Goal: Register for event/course

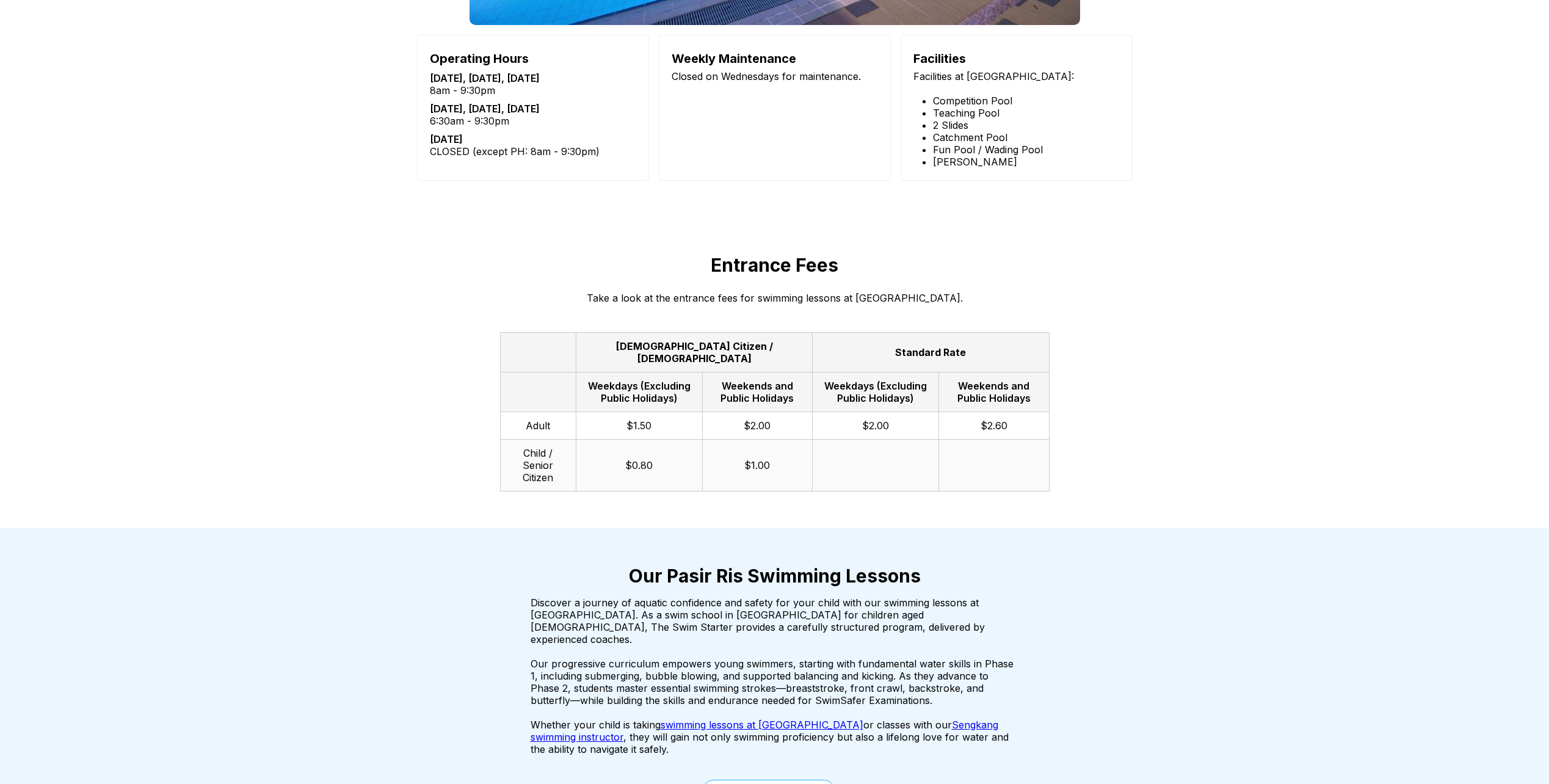
scroll to position [1709, 0]
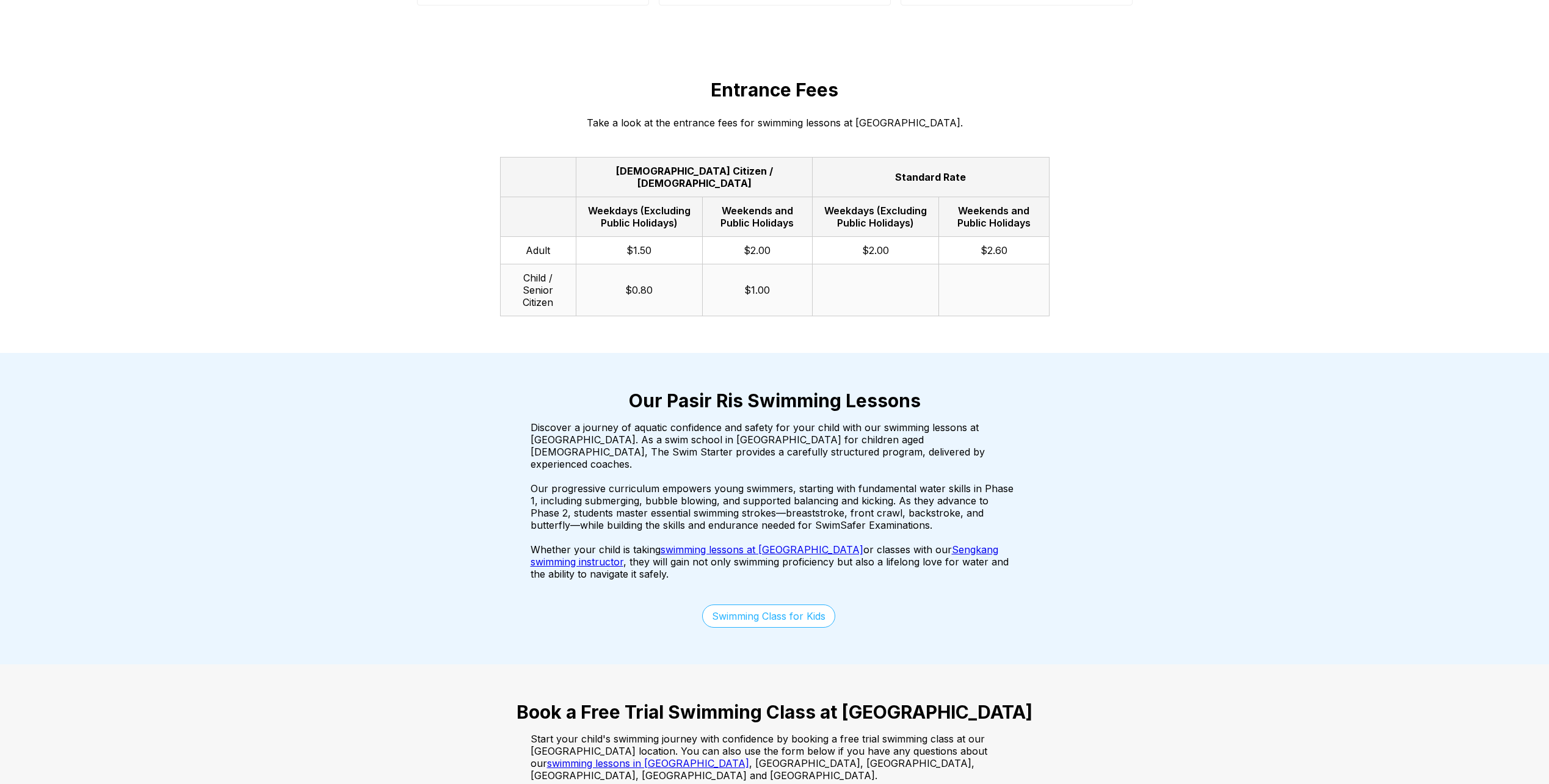
click at [748, 605] on link "Swimming Class for Kids" at bounding box center [768, 616] width 133 height 23
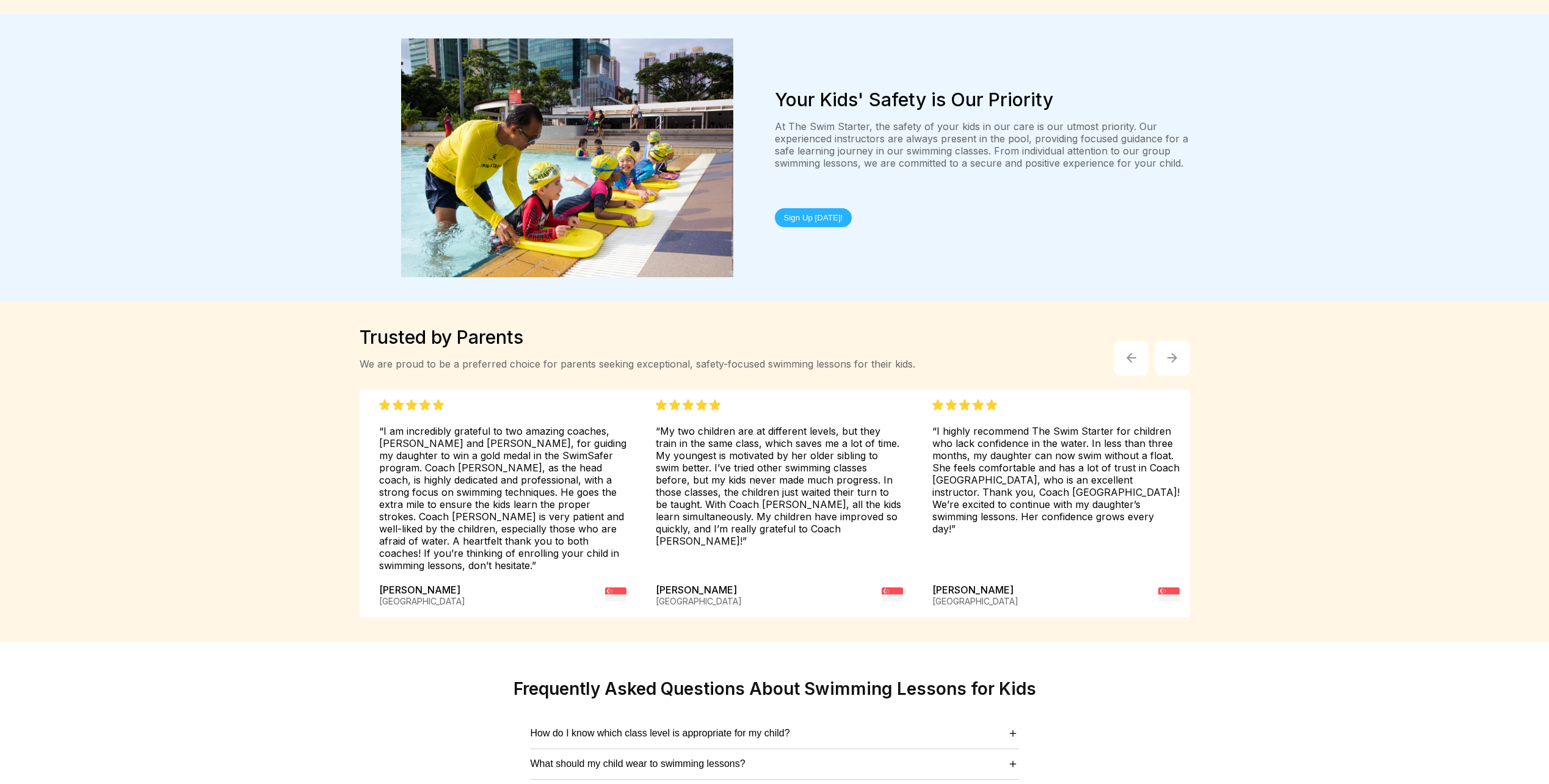
scroll to position [2806, 0]
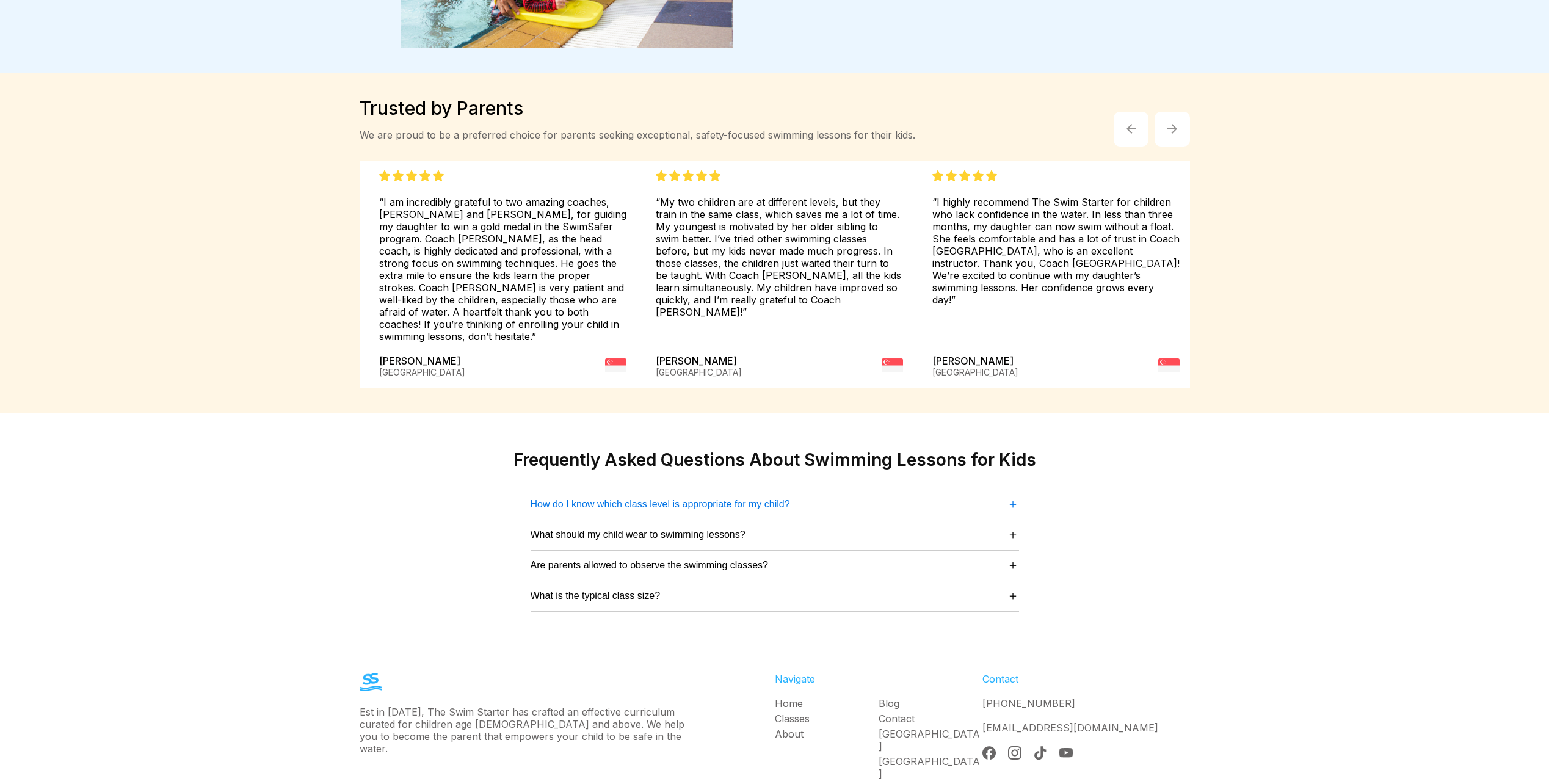
click at [1012, 495] on span "＋" at bounding box center [1013, 503] width 13 height 16
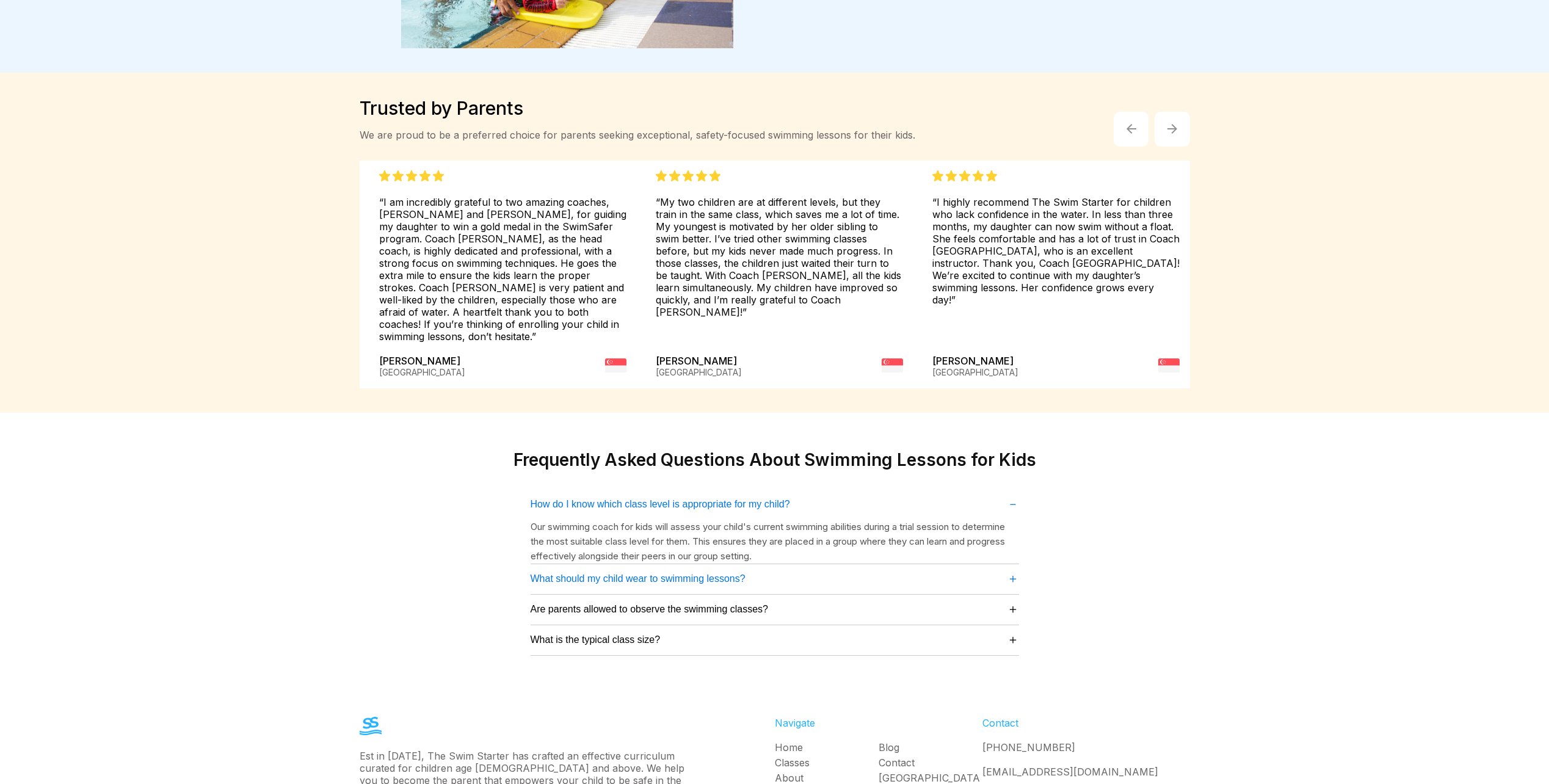
click at [1012, 570] on span "＋" at bounding box center [1013, 578] width 13 height 16
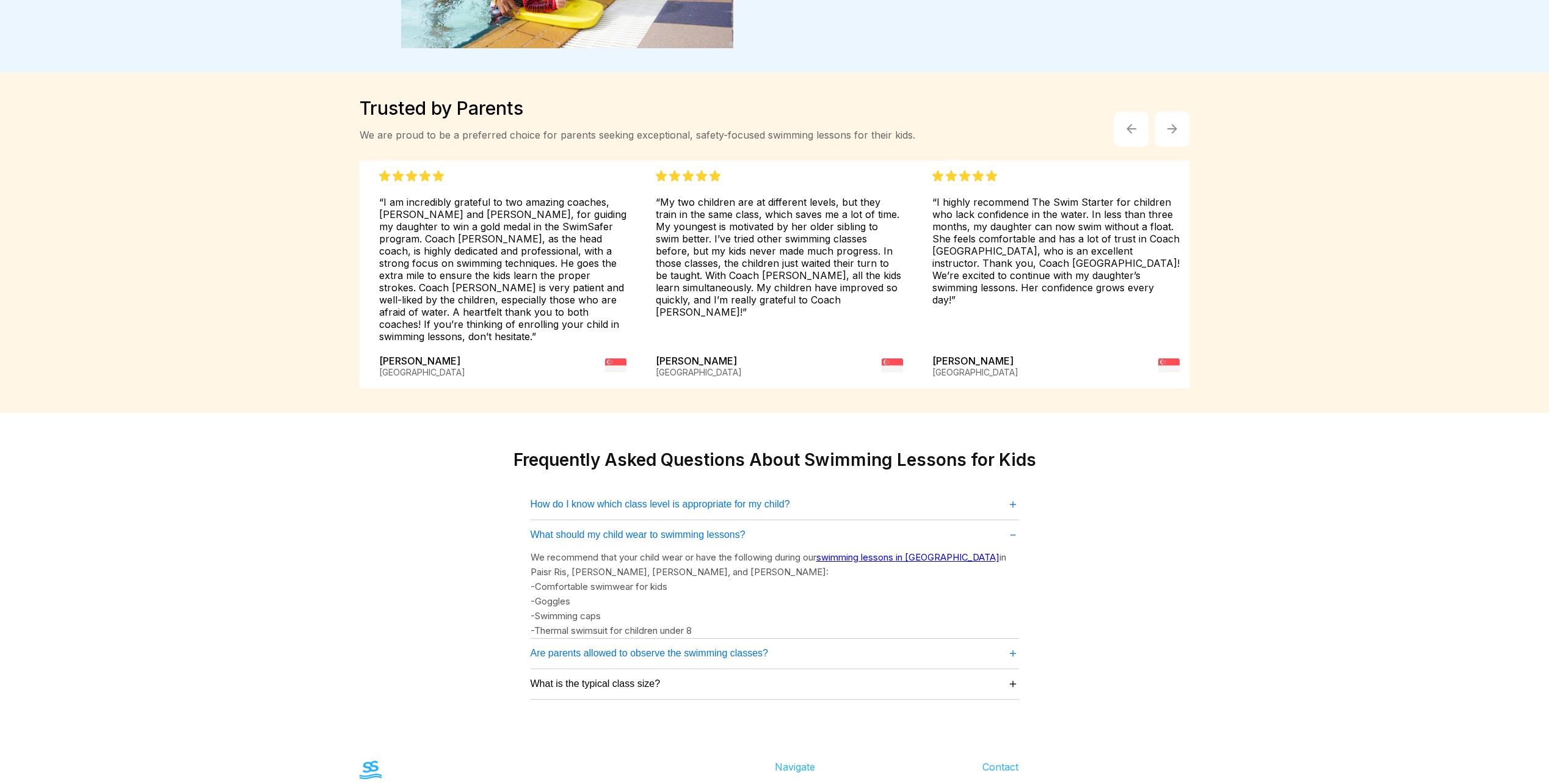
click at [1010, 644] on span "＋" at bounding box center [1013, 652] width 13 height 16
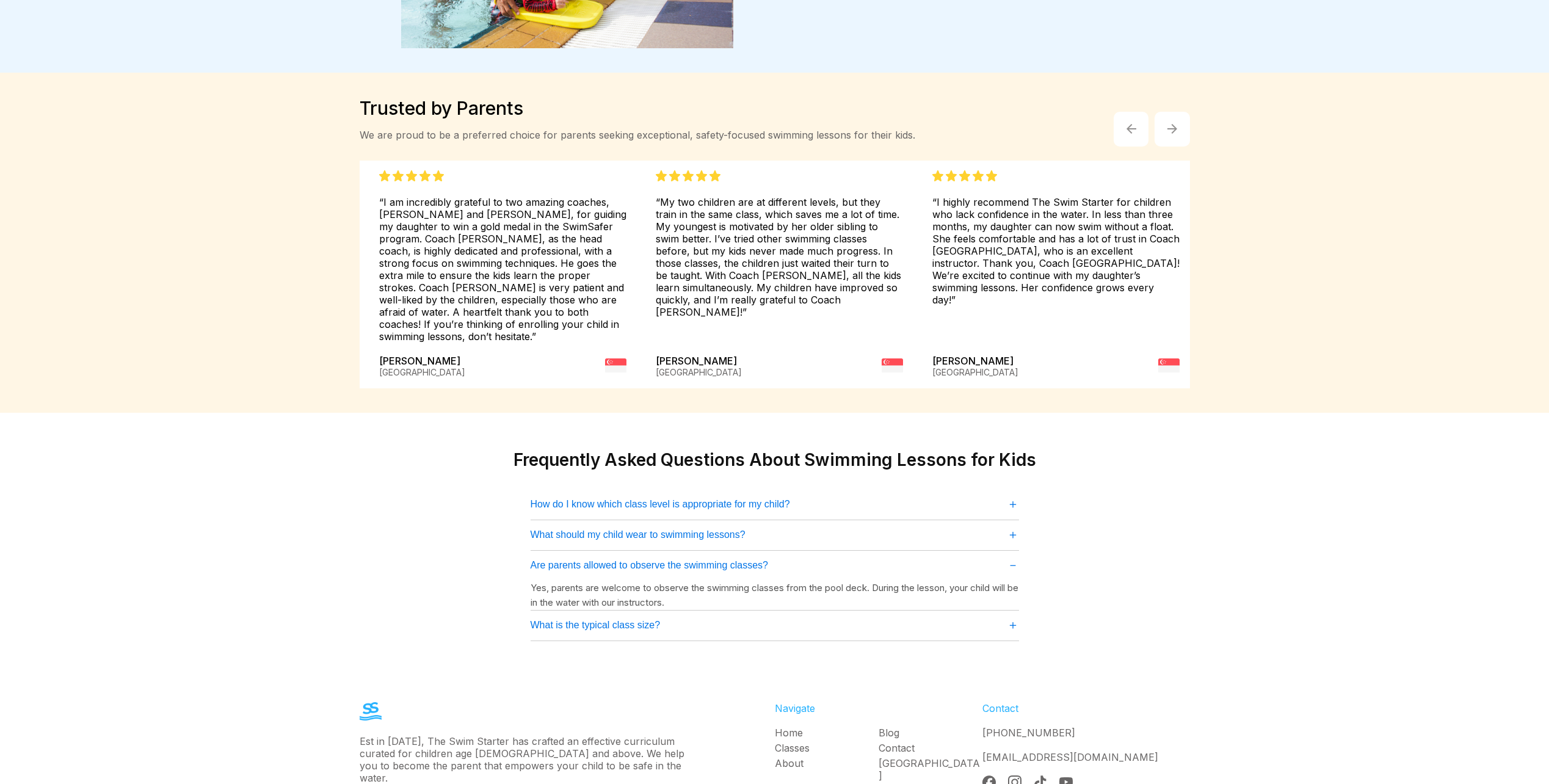
click at [1014, 616] on span "＋" at bounding box center [1013, 624] width 13 height 16
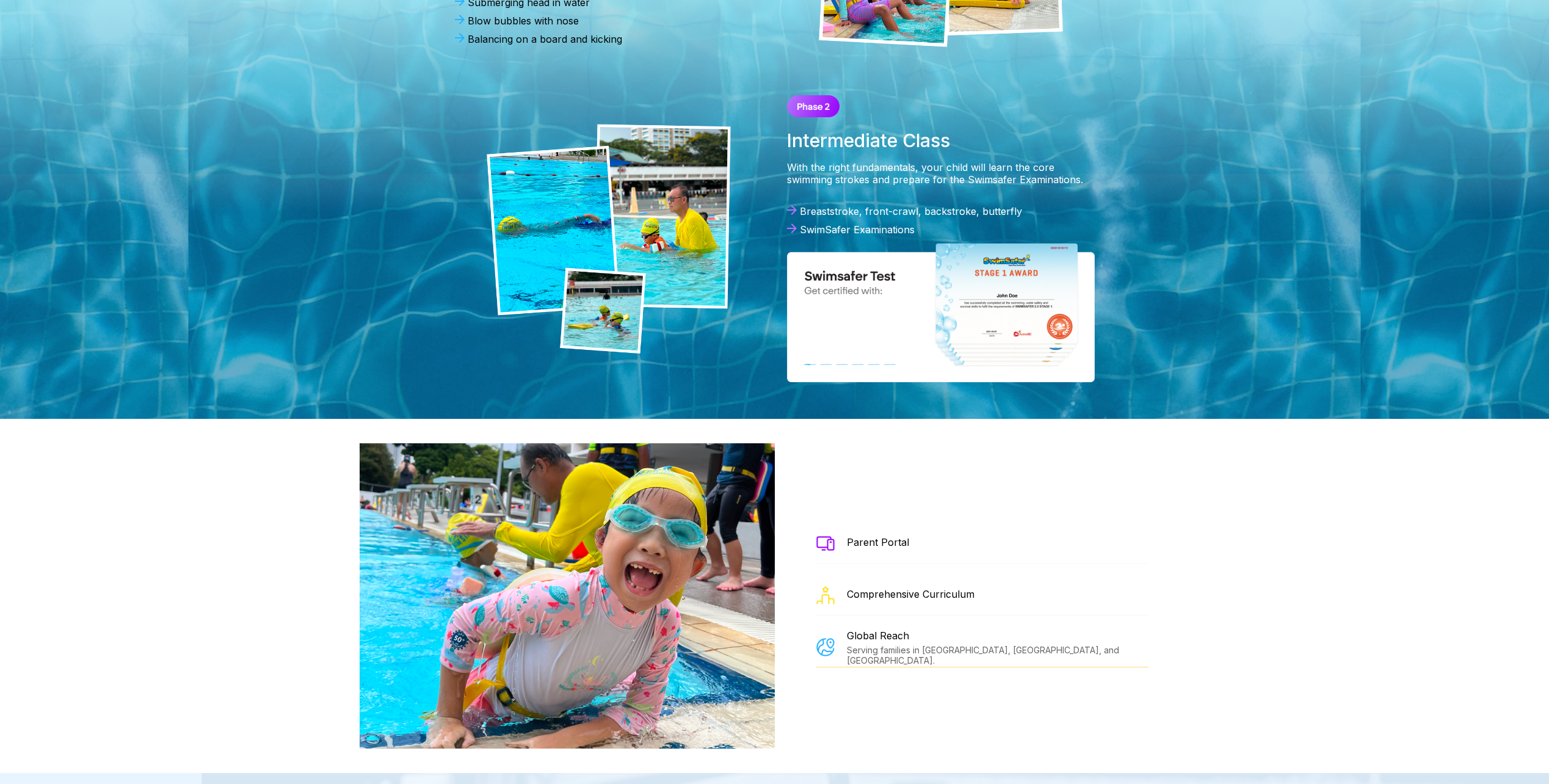
scroll to position [1463, 0]
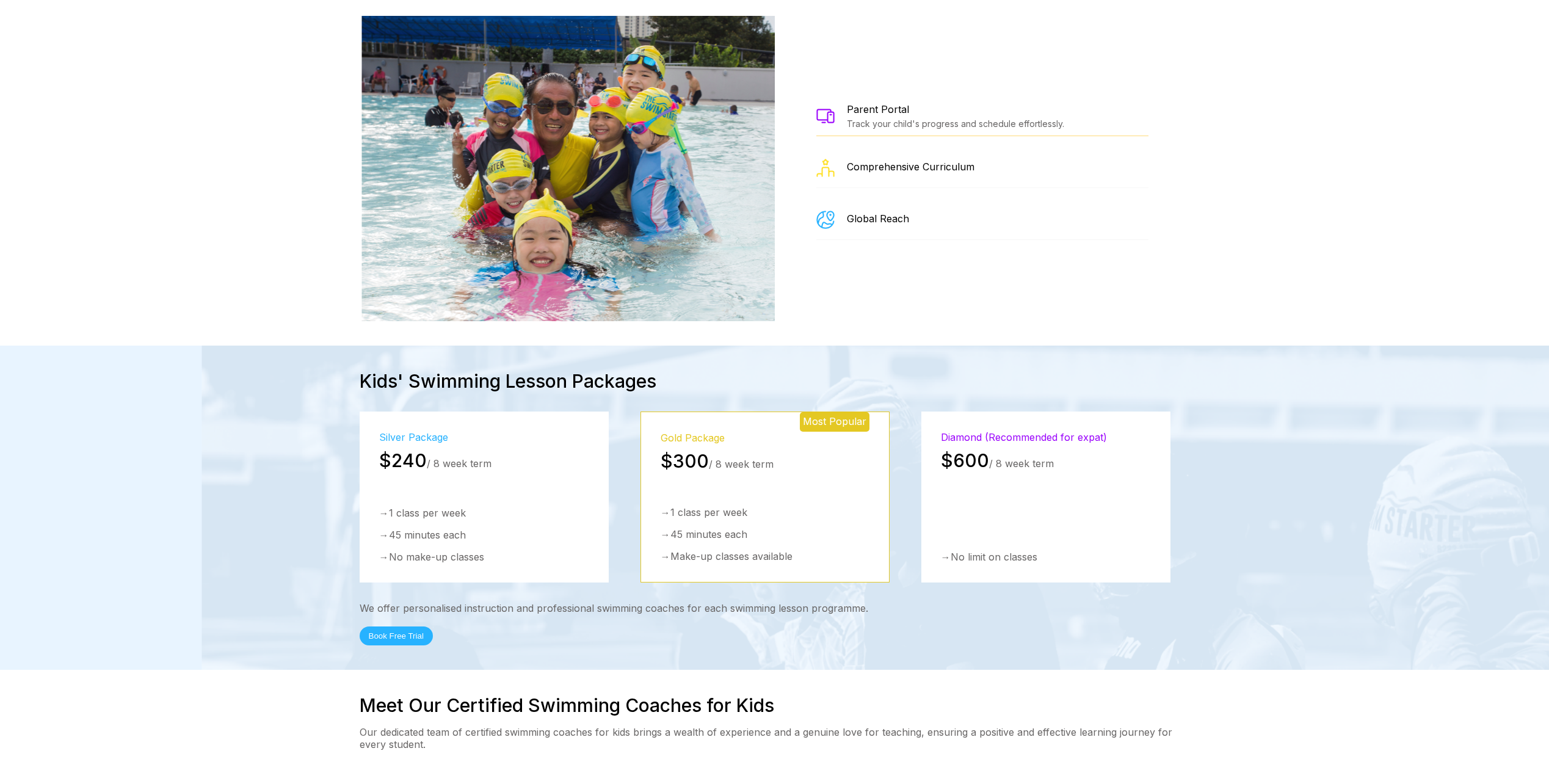
click at [764, 450] on div "$300 / 8 week term" at bounding box center [765, 460] width 208 height 22
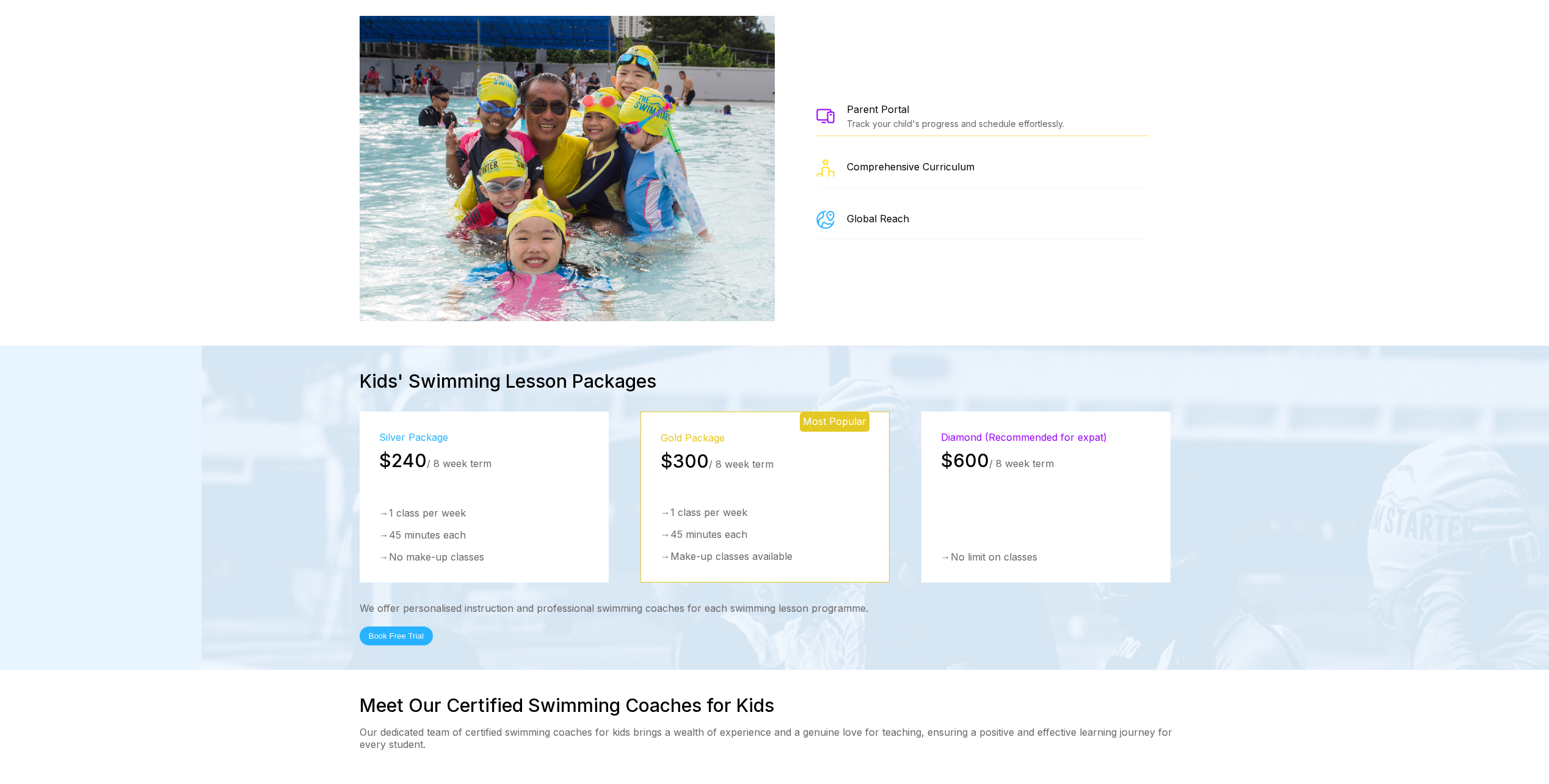
scroll to position [1646, 0]
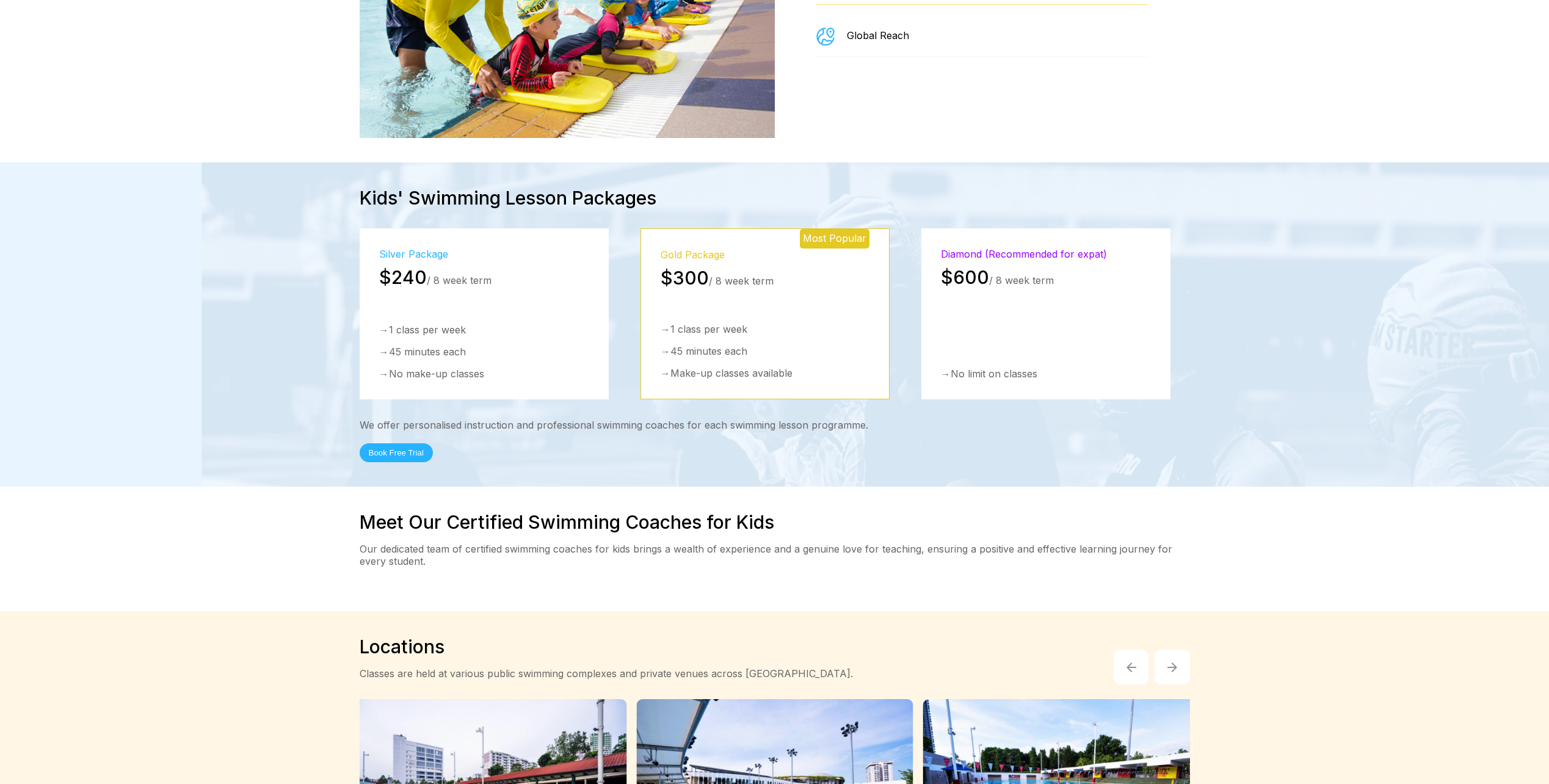
click at [398, 443] on button "Book Free Trial" at bounding box center [396, 453] width 74 height 19
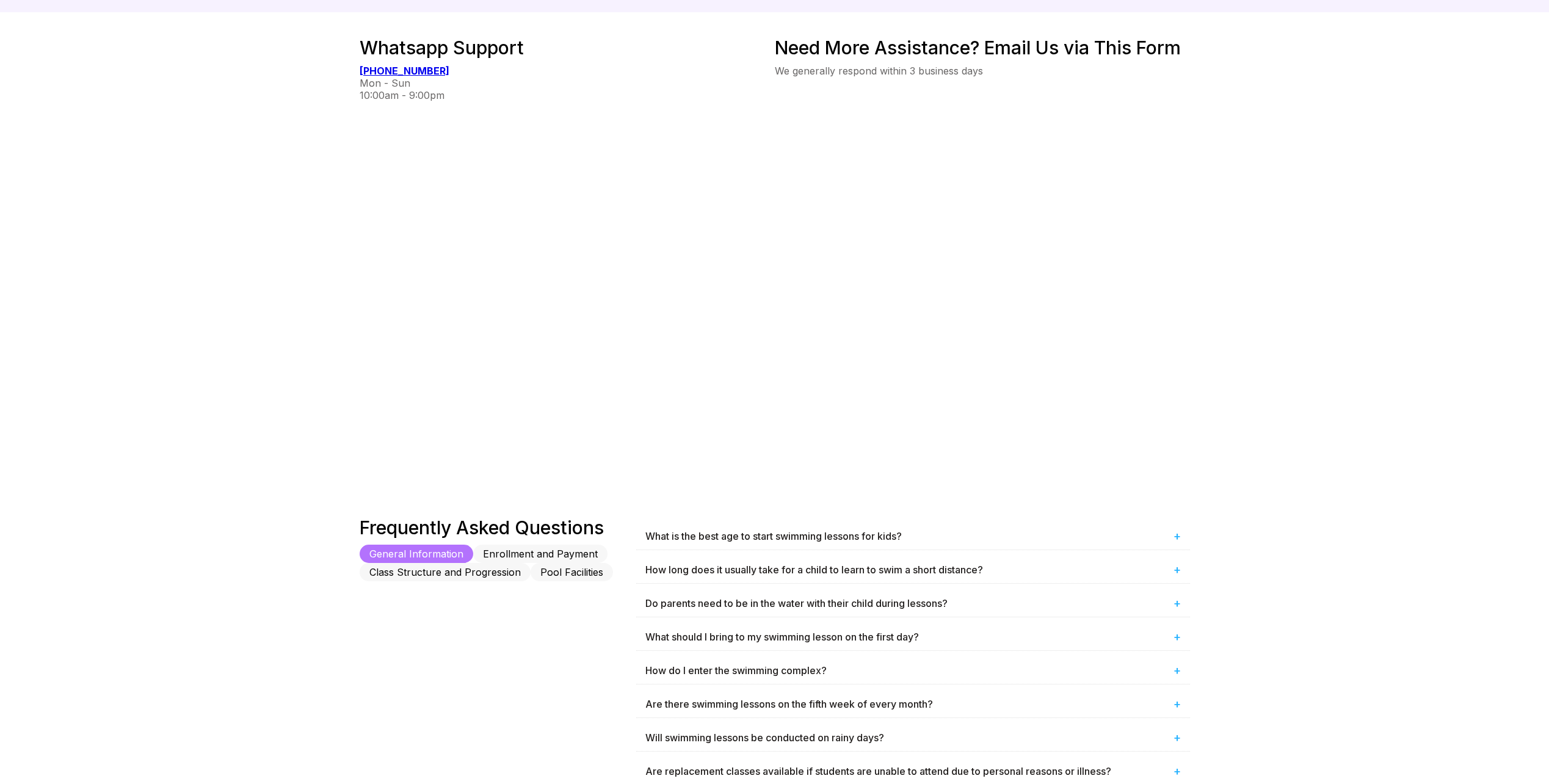
scroll to position [488, 0]
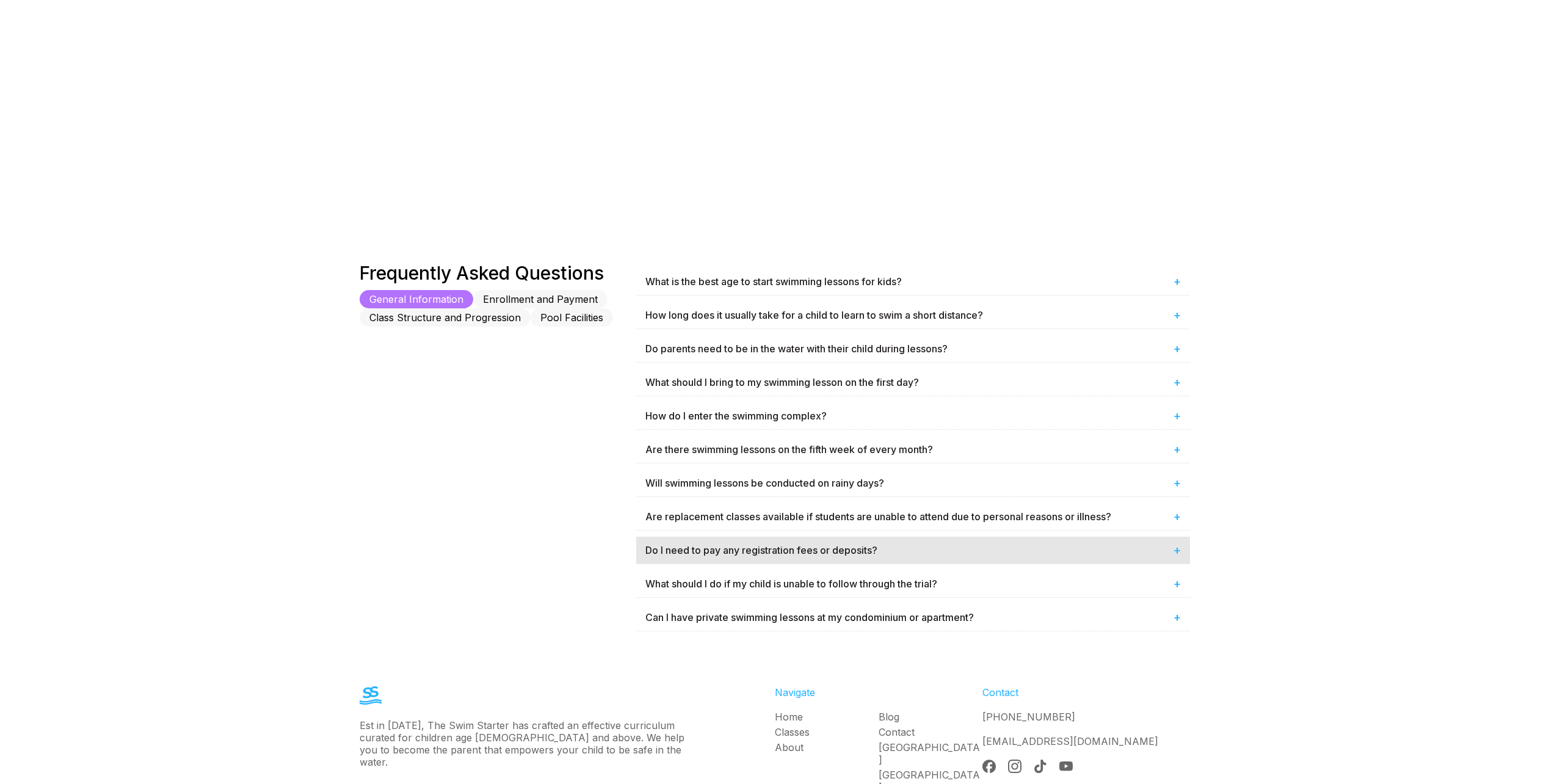
click at [1177, 550] on span "+" at bounding box center [1178, 549] width 8 height 15
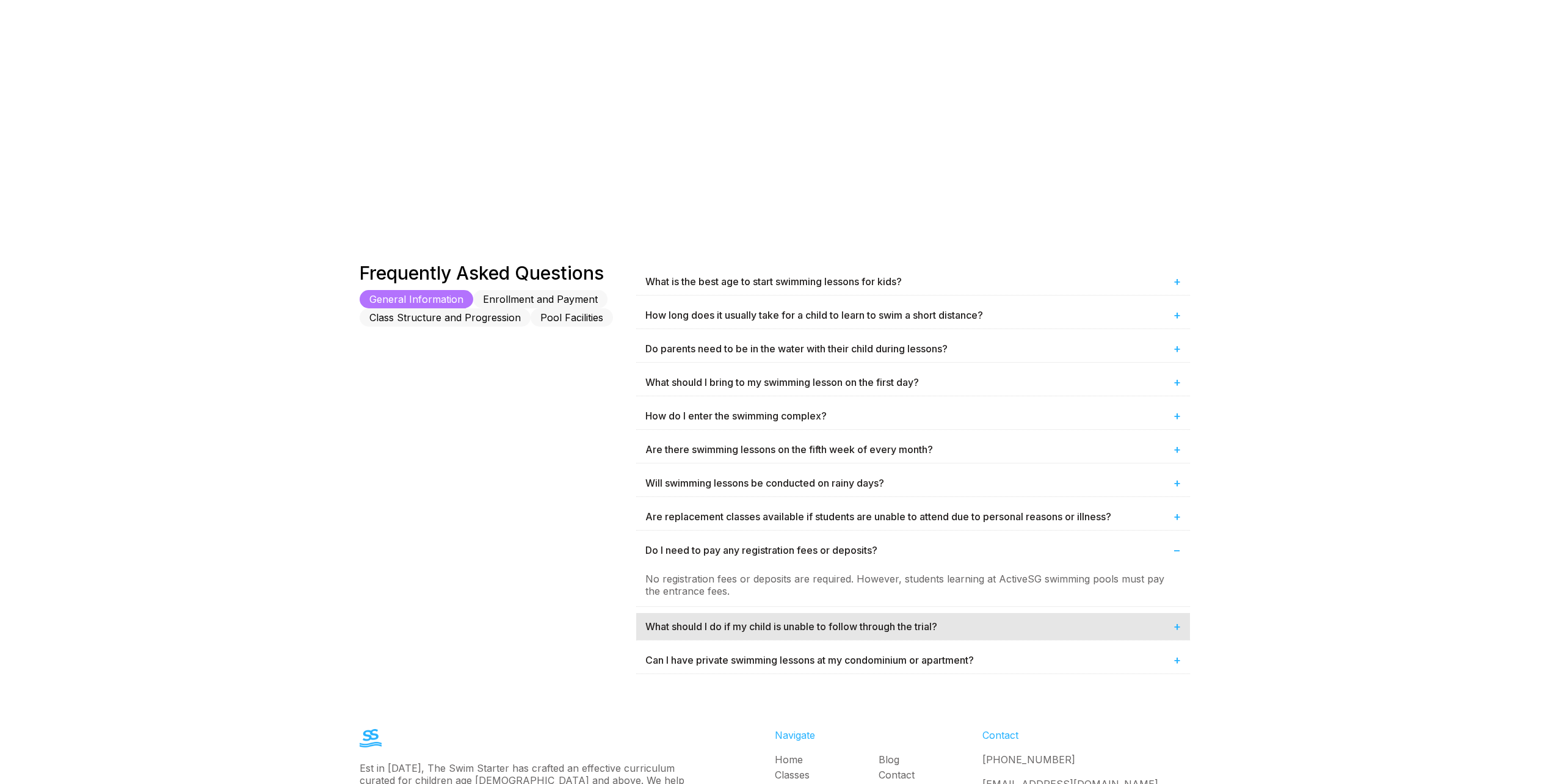
click at [1174, 625] on span "+" at bounding box center [1178, 626] width 8 height 15
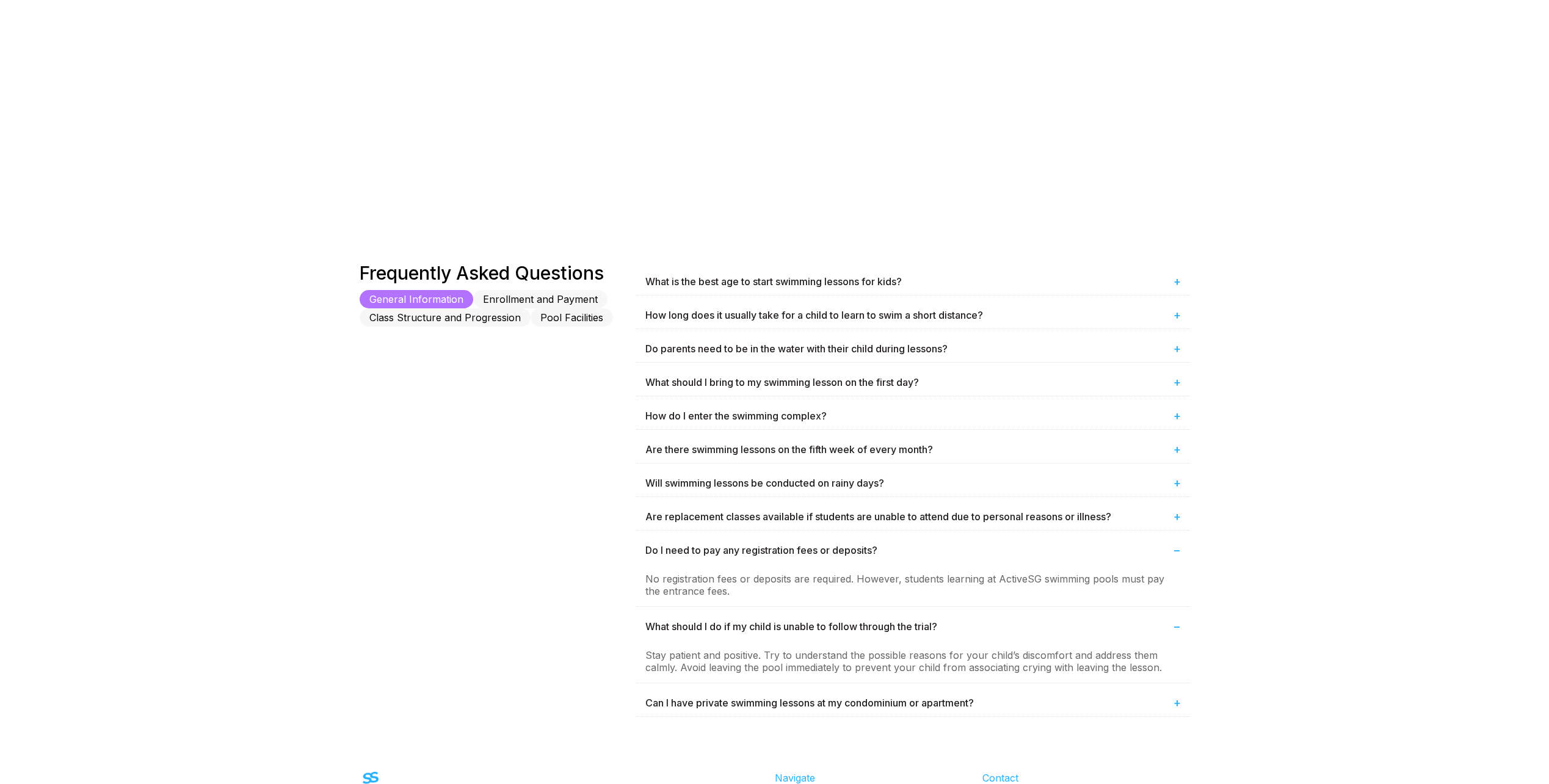
click at [539, 300] on button "Enrollment and Payment" at bounding box center [540, 298] width 135 height 18
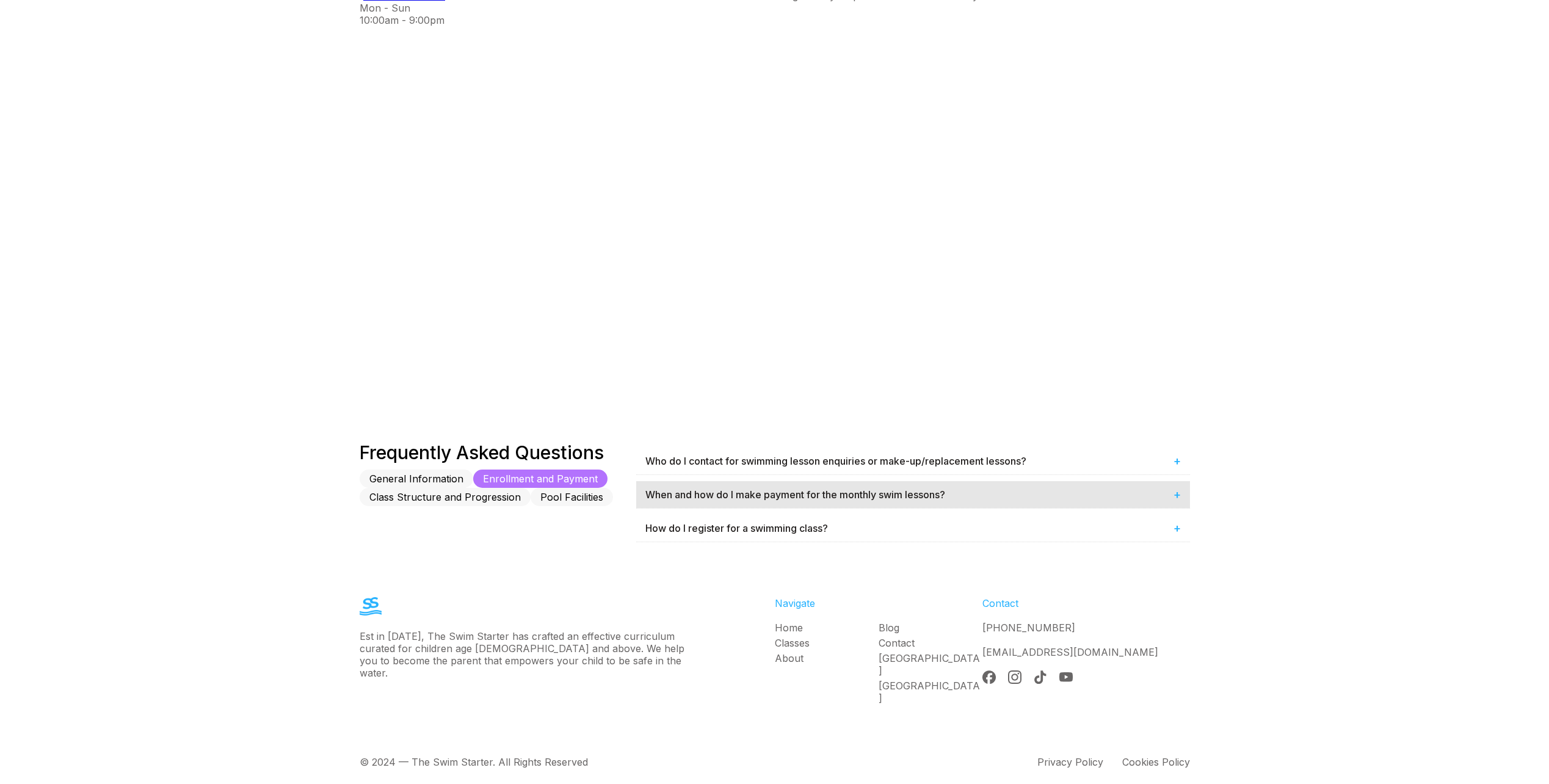
click at [1177, 495] on span "+" at bounding box center [1178, 494] width 8 height 15
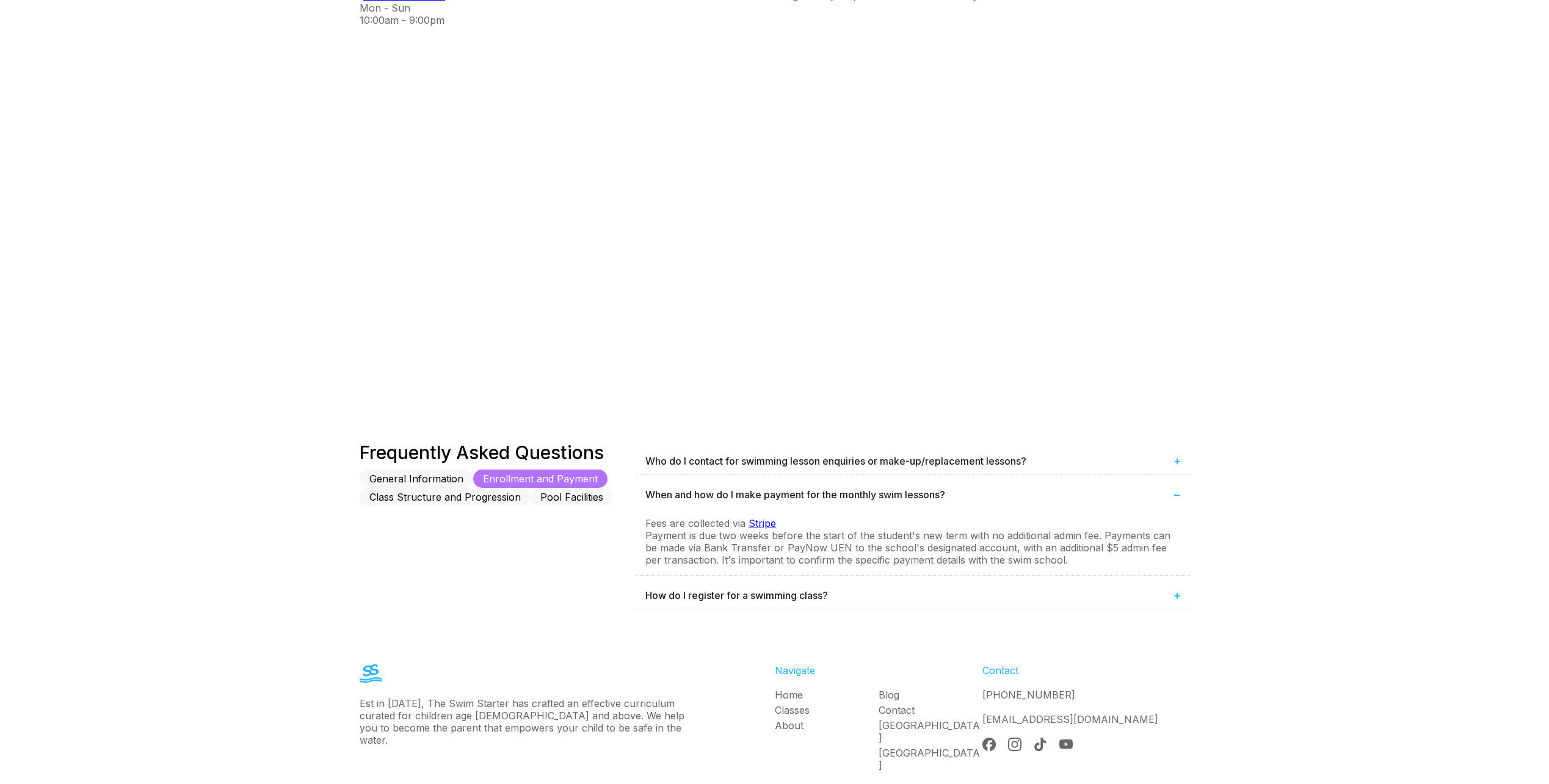
scroll to position [1646, 0]
